Goal: Navigation & Orientation: Find specific page/section

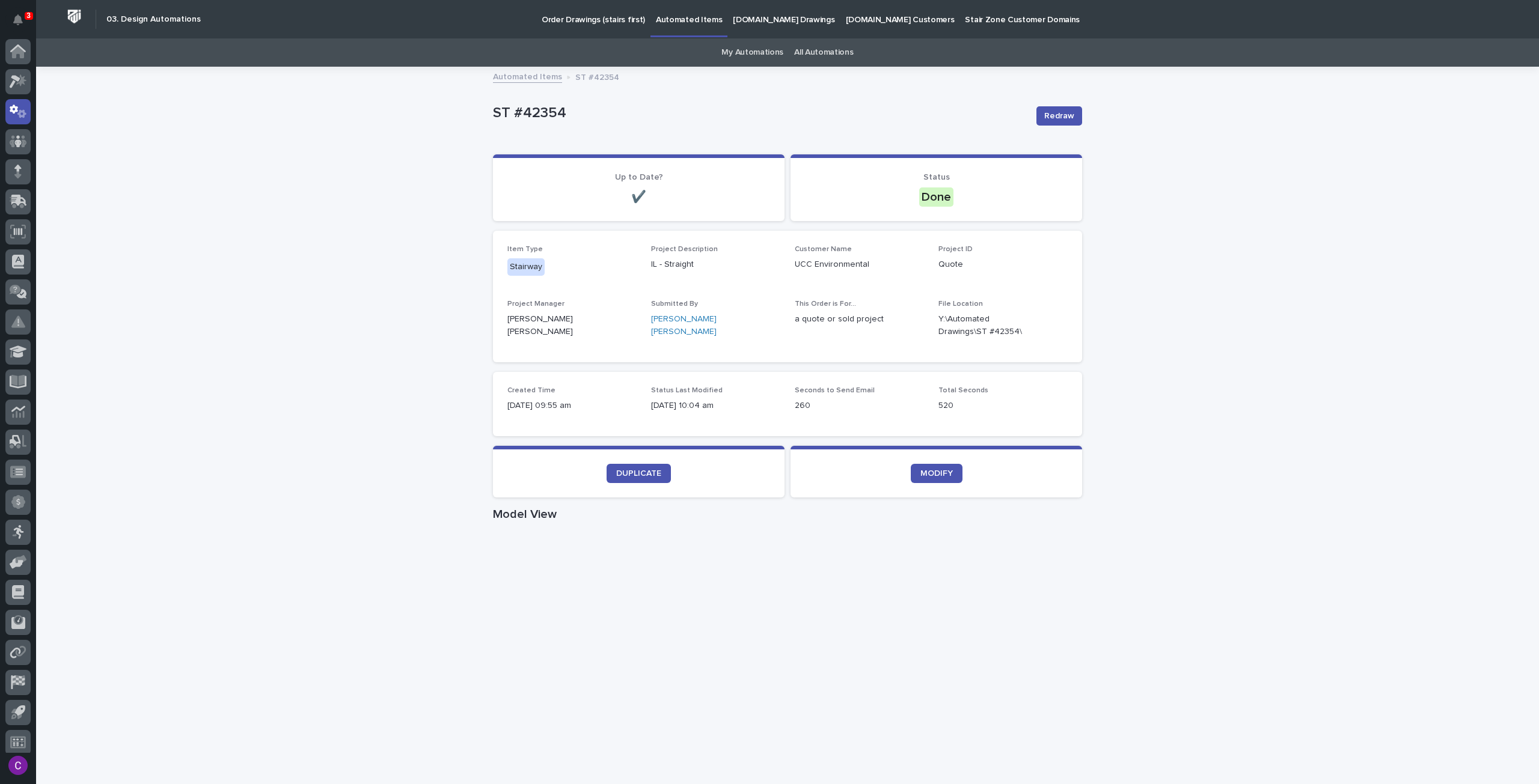
scroll to position [7, 0]
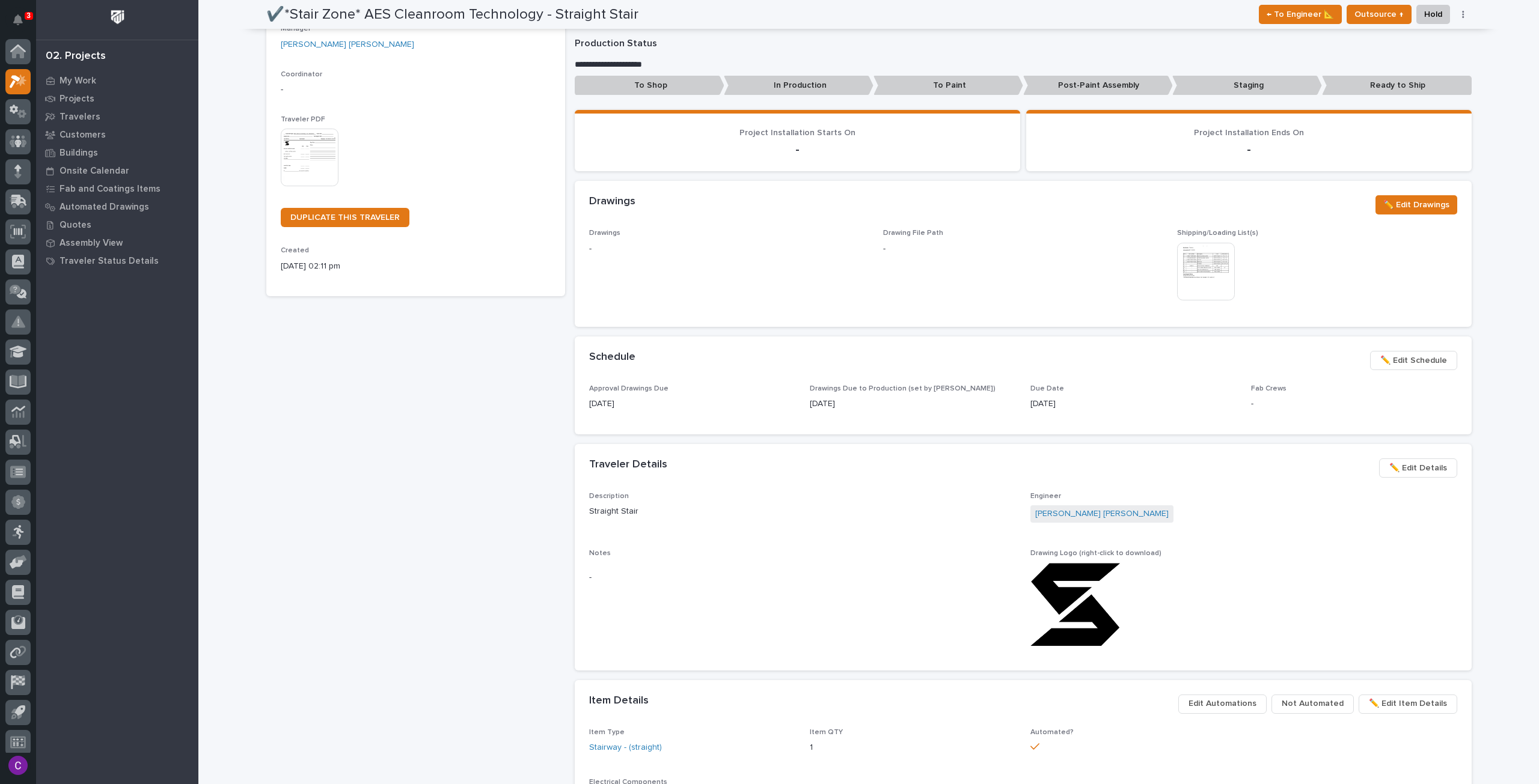
scroll to position [7, 0]
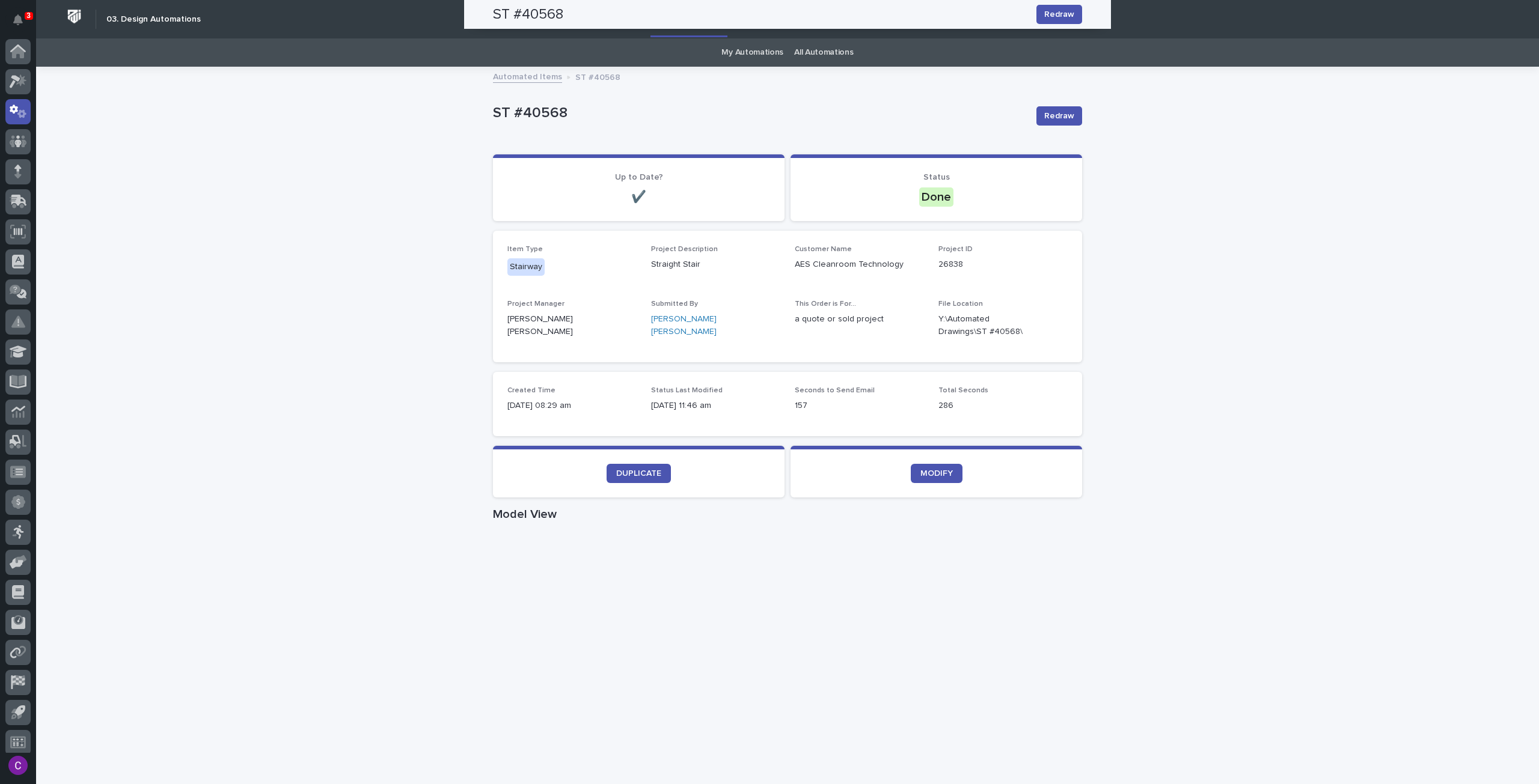
scroll to position [266, 0]
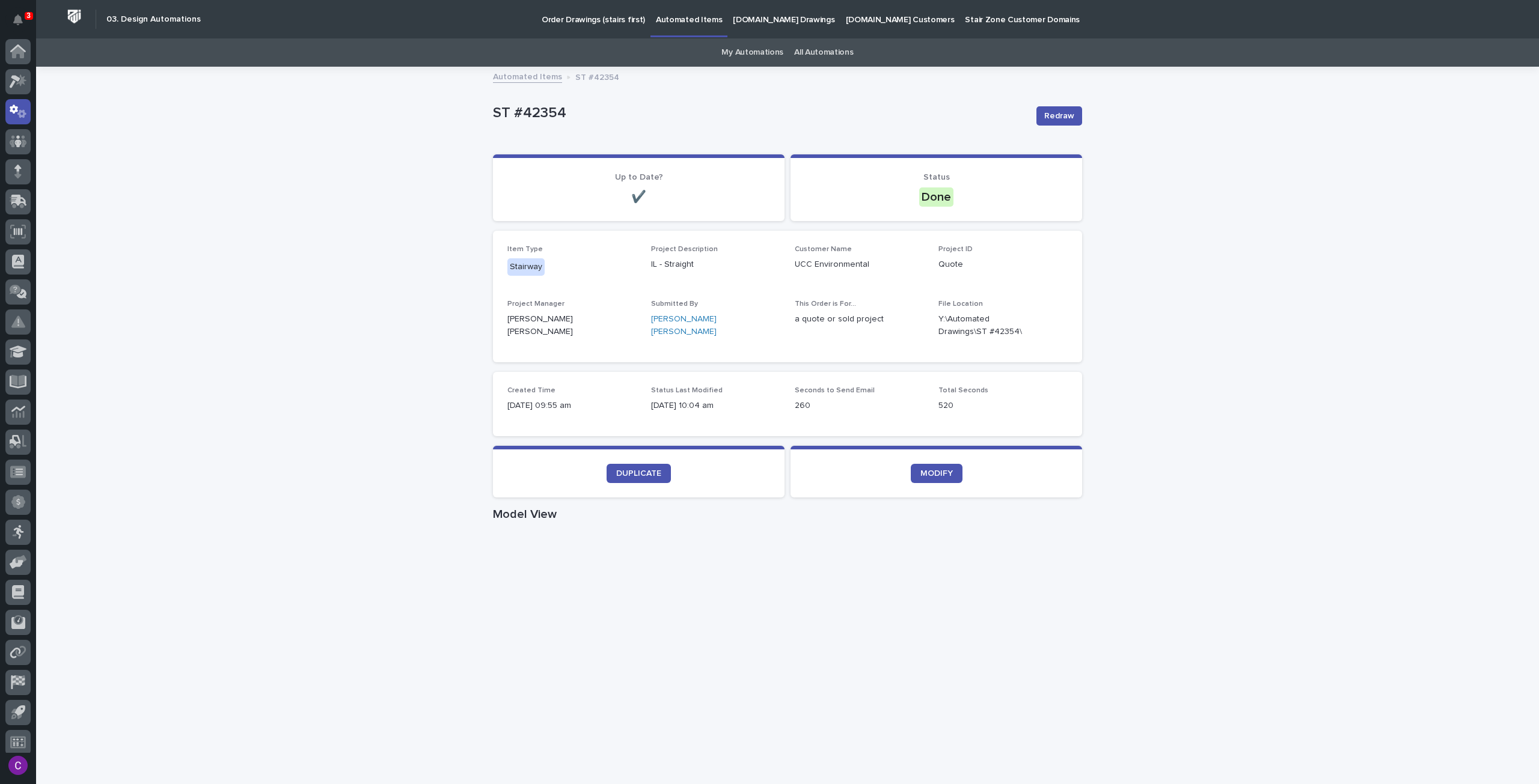
scroll to position [7, 0]
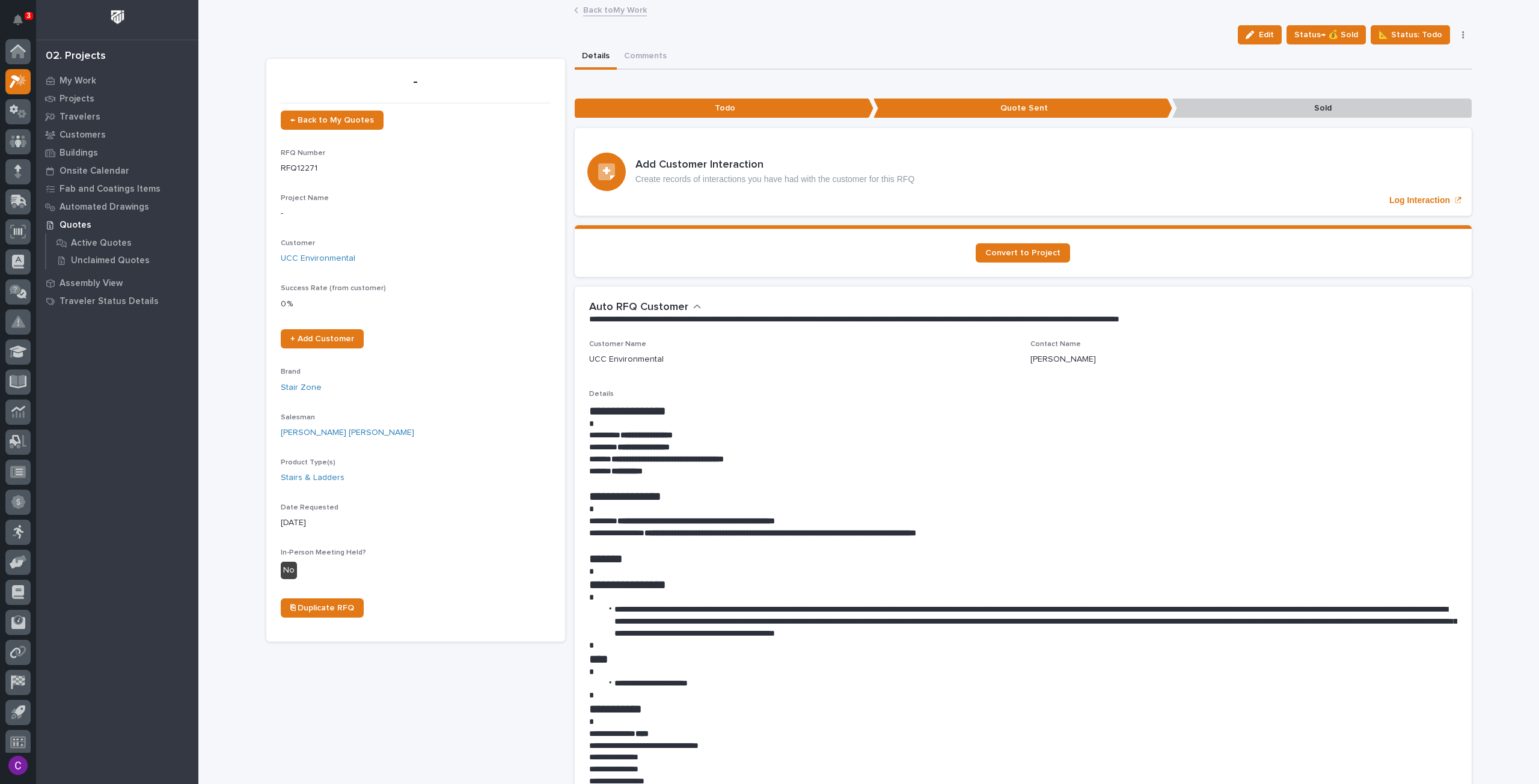
scroll to position [7, 0]
